Goal: Contribute content: Add original content to the website for others to see

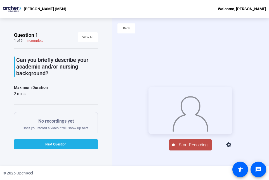
click at [183, 148] on span "Start Recording" at bounding box center [192, 145] width 37 height 6
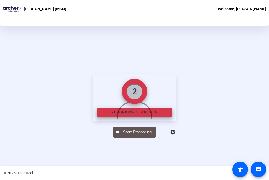
scroll to position [49, 0]
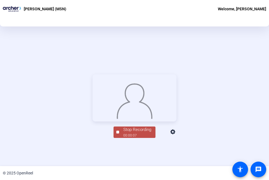
click at [116, 138] on button "Stop Recording 00:00:07" at bounding box center [134, 132] width 42 height 11
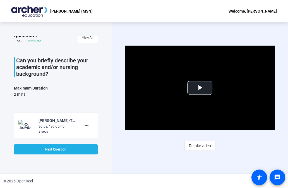
scroll to position [11, 0]
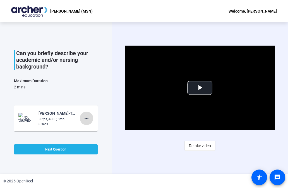
click at [83, 119] on mat-icon "more_horiz" at bounding box center [86, 118] width 7 height 7
click at [87, 135] on span "Retake" at bounding box center [95, 136] width 22 height 7
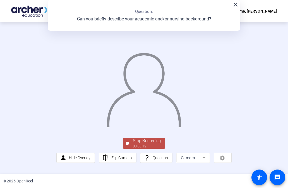
click at [126, 144] on div at bounding box center [127, 143] width 3 height 3
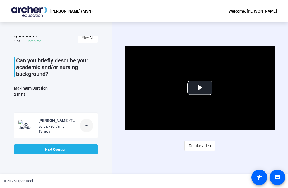
click at [85, 126] on mat-icon "more_horiz" at bounding box center [86, 125] width 7 height 7
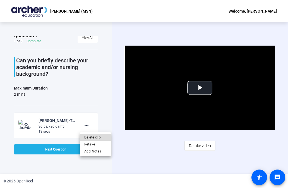
click at [90, 136] on span "Delete clip" at bounding box center [95, 136] width 22 height 7
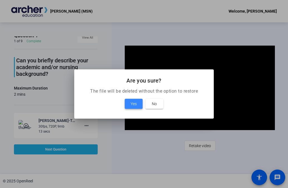
click at [131, 97] on span at bounding box center [134, 103] width 18 height 13
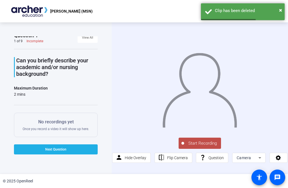
scroll to position [0, 0]
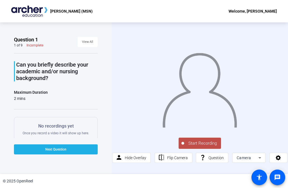
click at [199, 142] on span "Start Recording" at bounding box center [202, 143] width 37 height 6
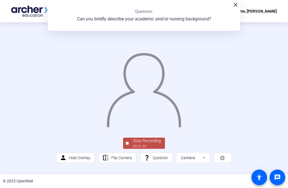
click at [126, 144] on div at bounding box center [127, 143] width 3 height 3
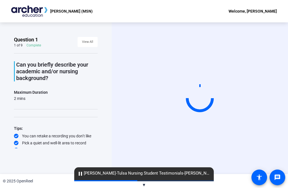
scroll to position [4, 0]
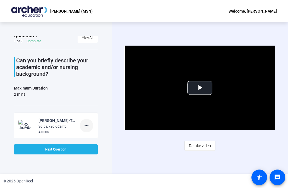
click at [86, 124] on mat-icon "more_horiz" at bounding box center [86, 125] width 7 height 7
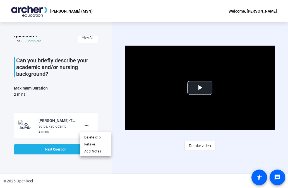
click at [97, 132] on div "Delete clip Retake Add Notes" at bounding box center [95, 144] width 31 height 24
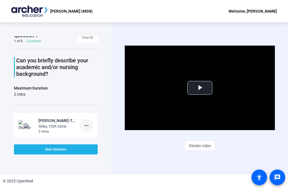
click at [89, 126] on mat-icon "more_horiz" at bounding box center [86, 125] width 7 height 7
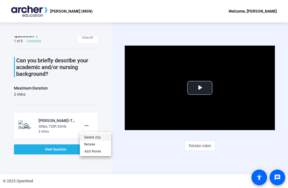
click at [92, 136] on span "Delete clip" at bounding box center [95, 136] width 22 height 7
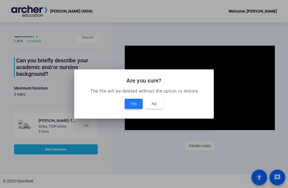
click at [128, 105] on span at bounding box center [134, 103] width 18 height 13
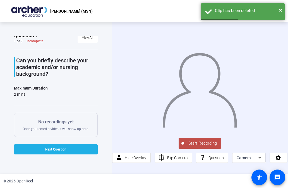
click at [191, 142] on span "Start Recording" at bounding box center [202, 143] width 37 height 6
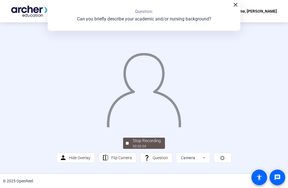
click at [235, 9] on div "close Question: Can you briefly describe your academic and/or nursing backgroun…" at bounding box center [144, 15] width 193 height 31
click at [236, 7] on mat-icon "close" at bounding box center [235, 4] width 7 height 7
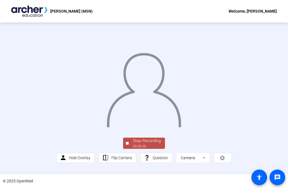
click at [128, 149] on button "Stop Recording 00:00:06" at bounding box center [144, 142] width 42 height 11
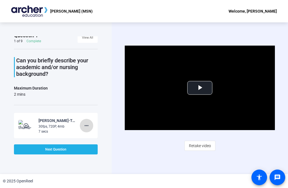
click at [87, 126] on mat-icon "more_horiz" at bounding box center [86, 125] width 7 height 7
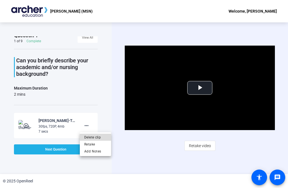
click at [98, 138] on span "Delete clip" at bounding box center [95, 136] width 22 height 7
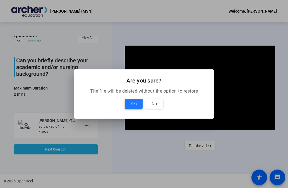
click at [132, 104] on span "Yes" at bounding box center [134, 103] width 6 height 7
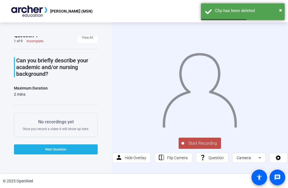
click at [183, 142] on div at bounding box center [182, 143] width 3 height 3
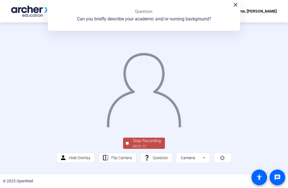
click at [127, 144] on div at bounding box center [127, 143] width 3 height 3
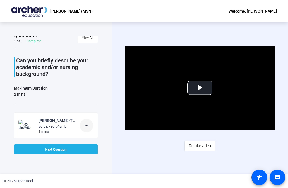
click at [88, 124] on mat-icon "more_horiz" at bounding box center [86, 125] width 7 height 7
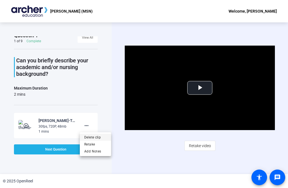
click at [91, 136] on span "Delete clip" at bounding box center [95, 136] width 22 height 7
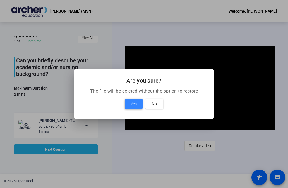
click at [129, 104] on span at bounding box center [134, 103] width 18 height 13
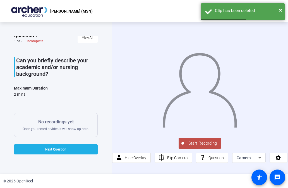
click at [198, 139] on button "Start Recording" at bounding box center [200, 142] width 42 height 11
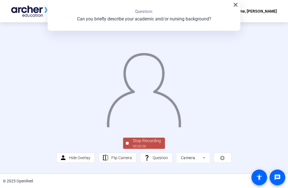
click at [237, 8] on div "close Question: Can you briefly describe your academic and/or nursing backgroun…" at bounding box center [144, 15] width 193 height 31
click at [126, 149] on button "Stop Recording 00:00:08" at bounding box center [144, 142] width 42 height 11
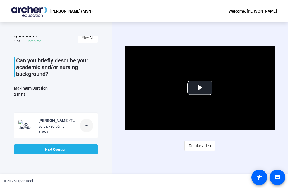
click at [88, 126] on mat-icon "more_horiz" at bounding box center [86, 125] width 7 height 7
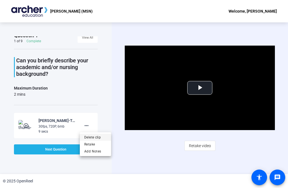
click at [94, 137] on span "Delete clip" at bounding box center [95, 136] width 22 height 7
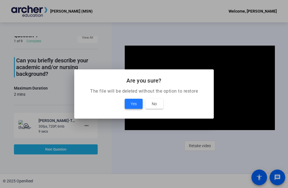
click at [134, 104] on span "Yes" at bounding box center [134, 103] width 6 height 7
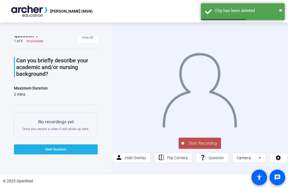
click at [195, 143] on span "Start Recording" at bounding box center [202, 143] width 37 height 6
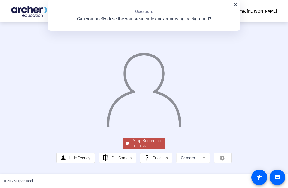
click at [127, 144] on div at bounding box center [127, 143] width 3 height 3
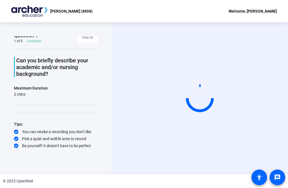
scroll to position [0, 0]
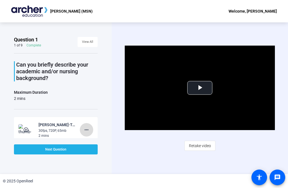
click at [86, 131] on mat-icon "more_horiz" at bounding box center [86, 129] width 7 height 7
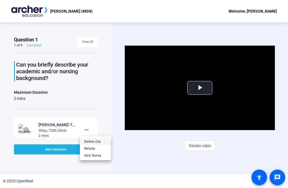
click at [94, 143] on span "Delete clip" at bounding box center [95, 141] width 22 height 7
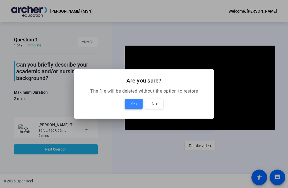
click at [134, 104] on span "Yes" at bounding box center [134, 103] width 6 height 7
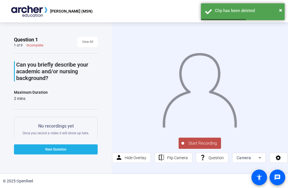
click at [198, 144] on span "Start Recording" at bounding box center [202, 143] width 37 height 6
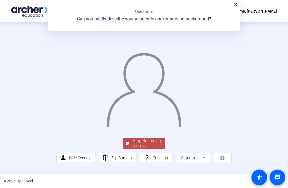
click at [126, 144] on div at bounding box center [127, 143] width 3 height 3
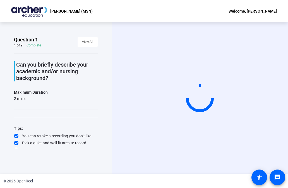
scroll to position [4, 0]
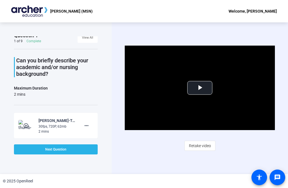
click at [89, 149] on span at bounding box center [56, 148] width 84 height 13
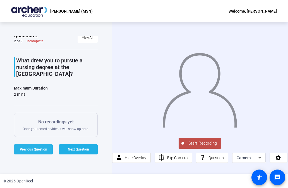
click at [38, 148] on span "Previous Question" at bounding box center [33, 149] width 27 height 4
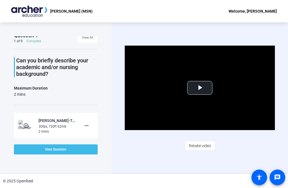
click at [92, 151] on span at bounding box center [56, 148] width 84 height 13
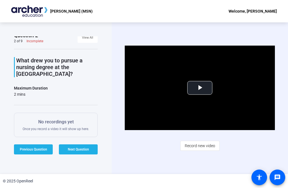
click at [62, 130] on div "No recordings yet Once you record a video it will show up here." at bounding box center [56, 124] width 66 height 13
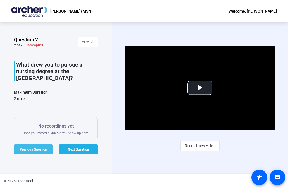
click at [40, 148] on span "Previous Question" at bounding box center [33, 149] width 27 height 4
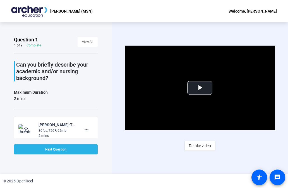
click at [73, 148] on span at bounding box center [56, 148] width 84 height 13
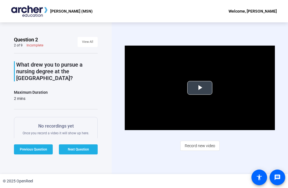
click at [174, 100] on video "Video Player" at bounding box center [200, 87] width 150 height 84
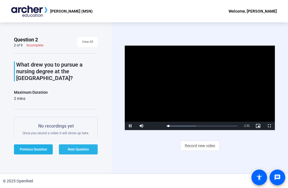
click at [94, 147] on span at bounding box center [78, 148] width 39 height 13
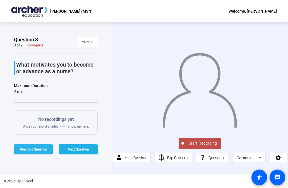
click at [37, 147] on span "Previous Question" at bounding box center [33, 149] width 27 height 4
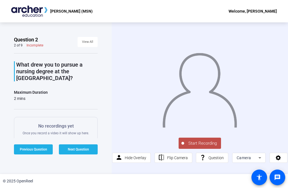
click at [214, 143] on span "Start Recording" at bounding box center [202, 143] width 37 height 6
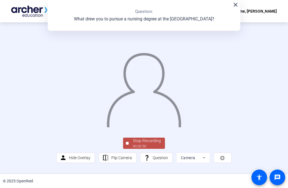
click at [127, 144] on div at bounding box center [127, 143] width 3 height 3
